Goal: Information Seeking & Learning: Find specific fact

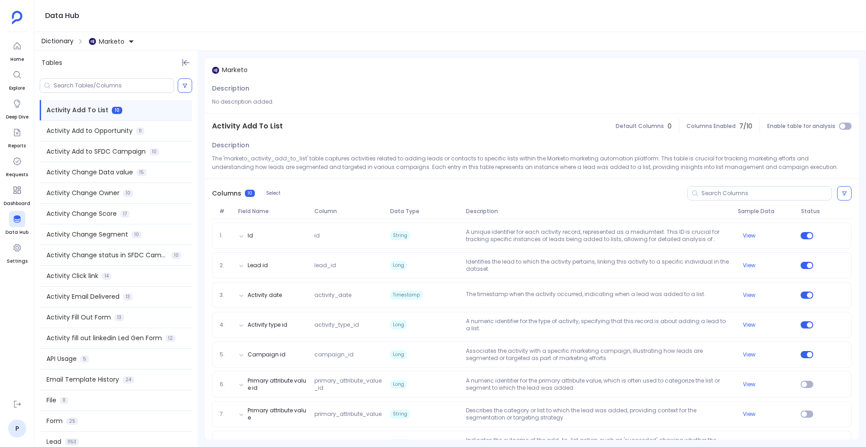
click at [65, 37] on span "Dictionary" at bounding box center [57, 41] width 32 height 9
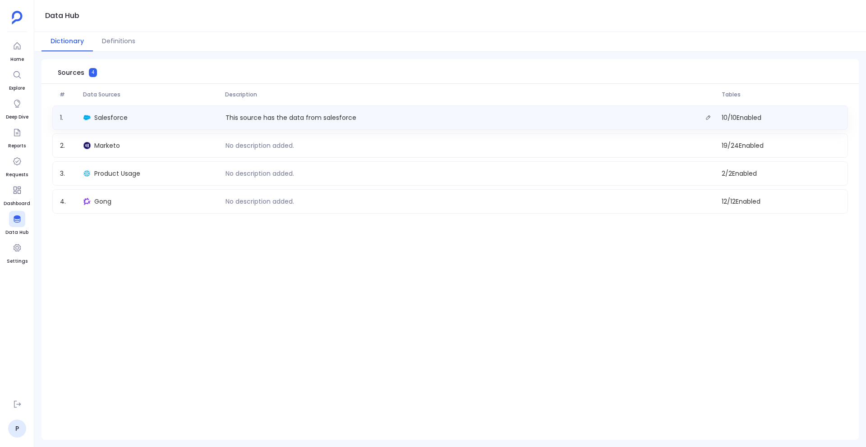
click at [98, 110] on div "1 . Salesforce This source has the data from salesforce 10 / 10 Enabled" at bounding box center [449, 118] width 795 height 24
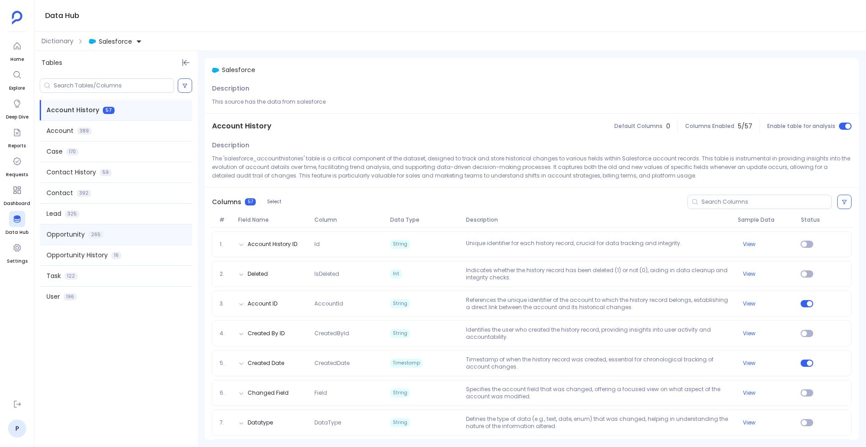
click at [91, 236] on span "265" at bounding box center [95, 234] width 15 height 7
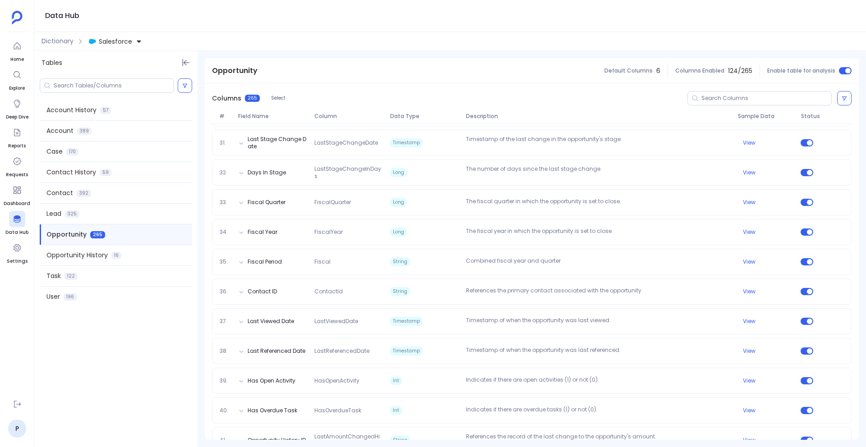
scroll to position [1007, 0]
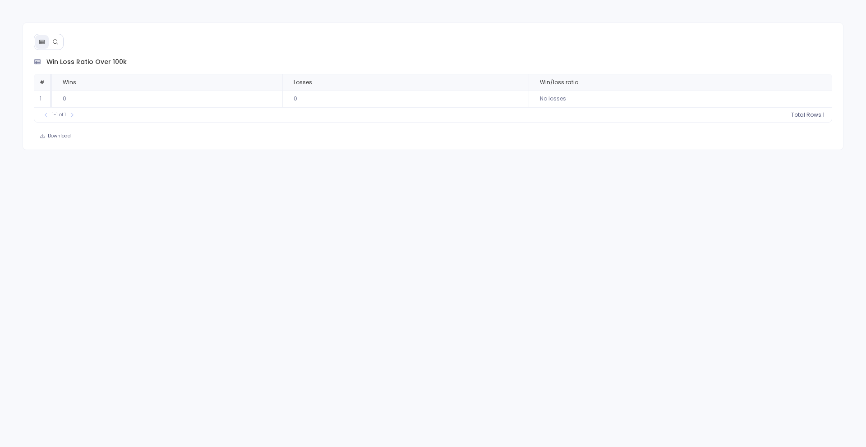
click at [51, 47] on button at bounding box center [56, 42] width 14 height 14
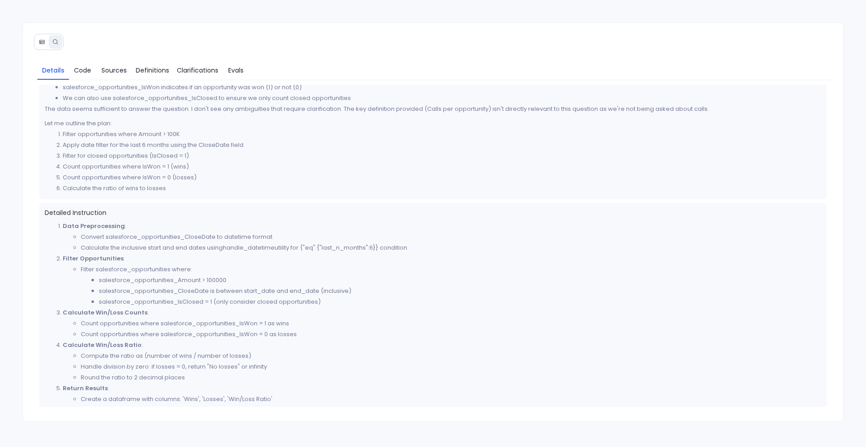
scroll to position [204, 0]
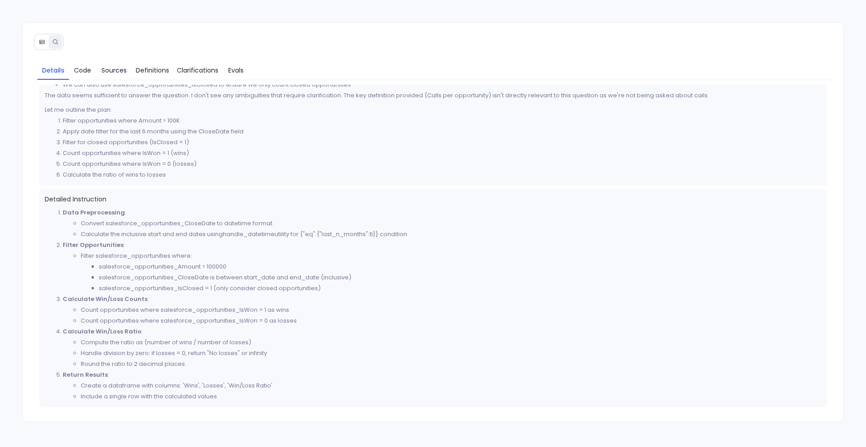
click at [44, 45] on button at bounding box center [42, 42] width 14 height 14
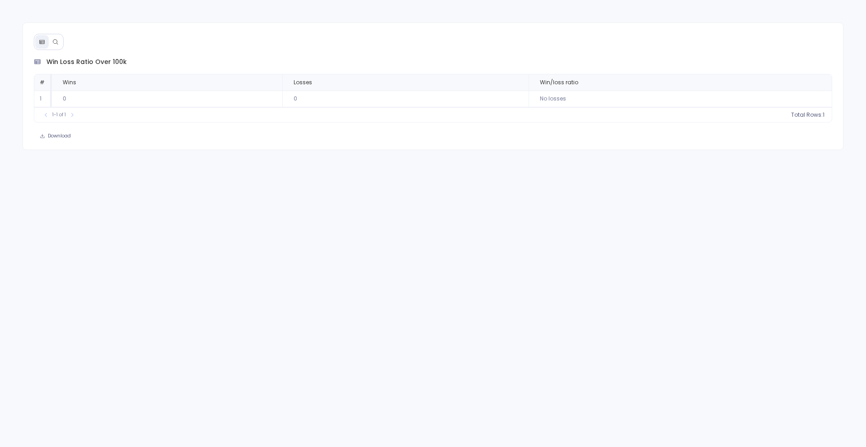
click at [53, 42] on icon at bounding box center [55, 41] width 5 height 5
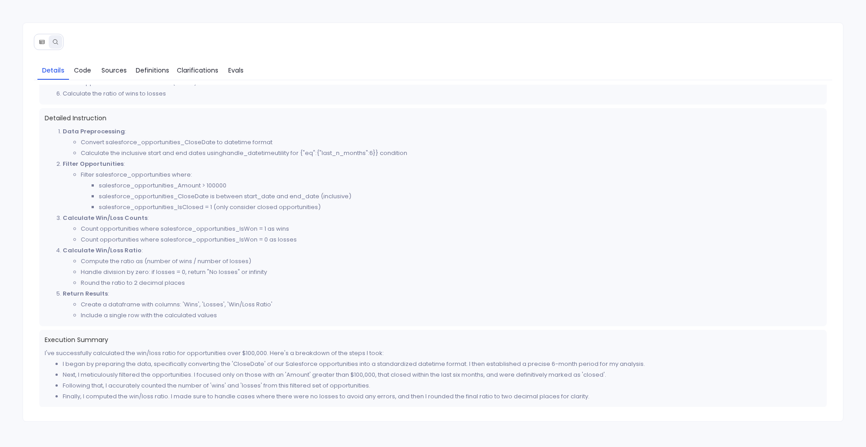
scroll to position [285, 0]
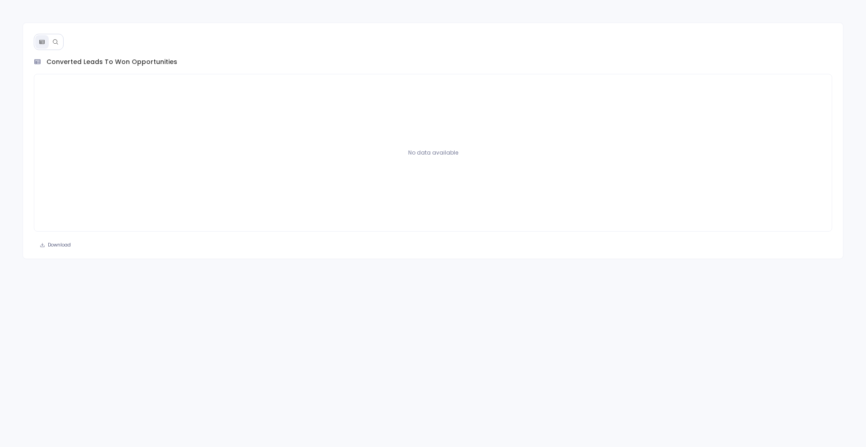
click at [53, 41] on icon at bounding box center [55, 41] width 5 height 5
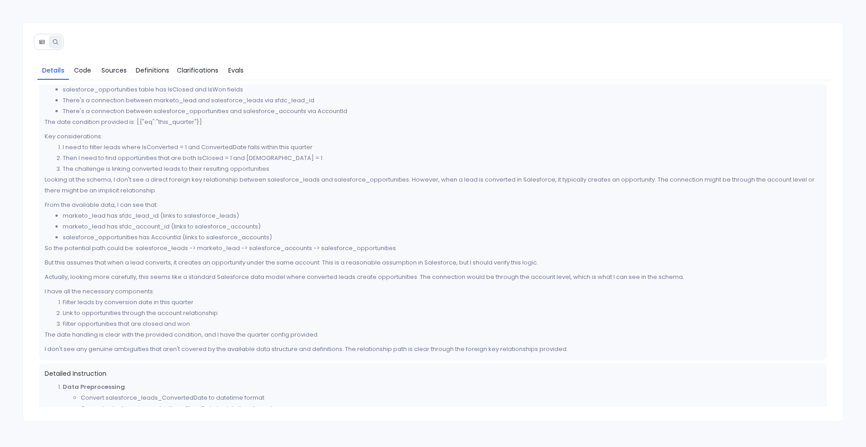
scroll to position [87, 0]
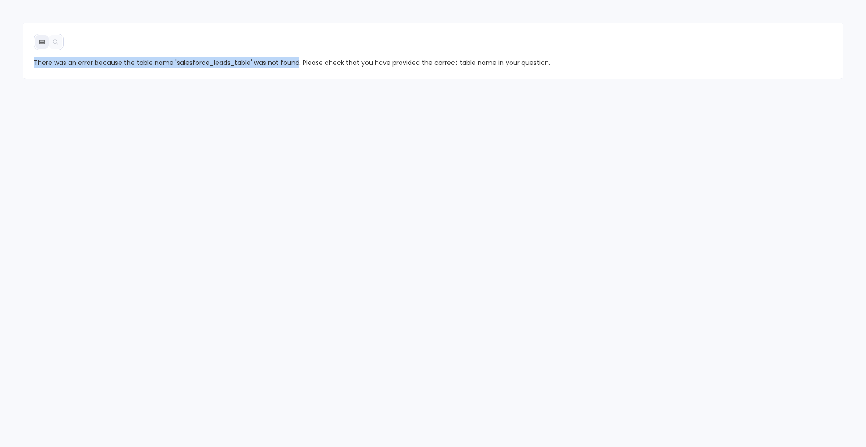
drag, startPoint x: 34, startPoint y: 63, endPoint x: 296, endPoint y: 60, distance: 261.6
click at [296, 60] on span "There was an error because the table name 'salesforce_leads_table' was not foun…" at bounding box center [433, 62] width 799 height 11
copy span "There was an error because the table name 'salesforce_leads_table' was not found"
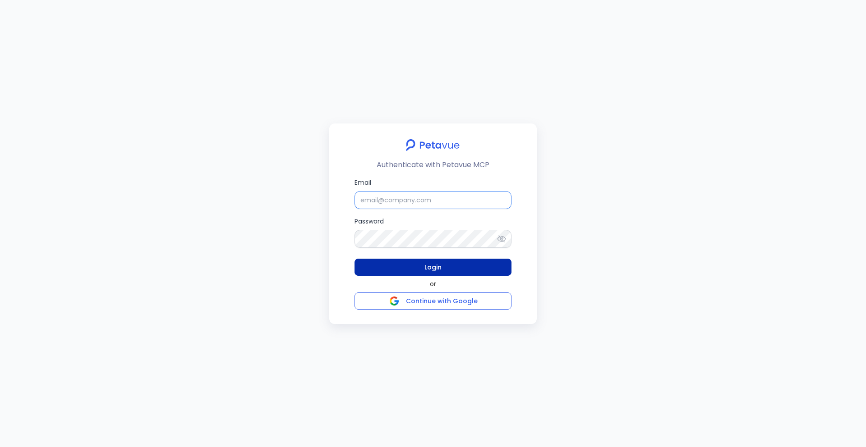
type input "[PERSON_NAME][EMAIL_ADDRESS][PERSON_NAME][DOMAIN_NAME]"
click at [424, 263] on span "Login" at bounding box center [432, 267] width 17 height 11
